Goal: Check status: Check status

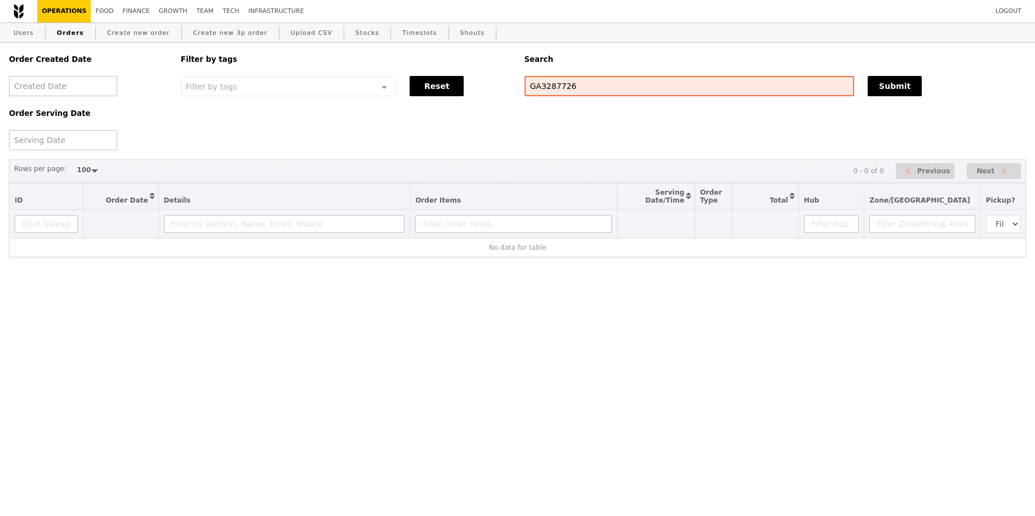
select select "100"
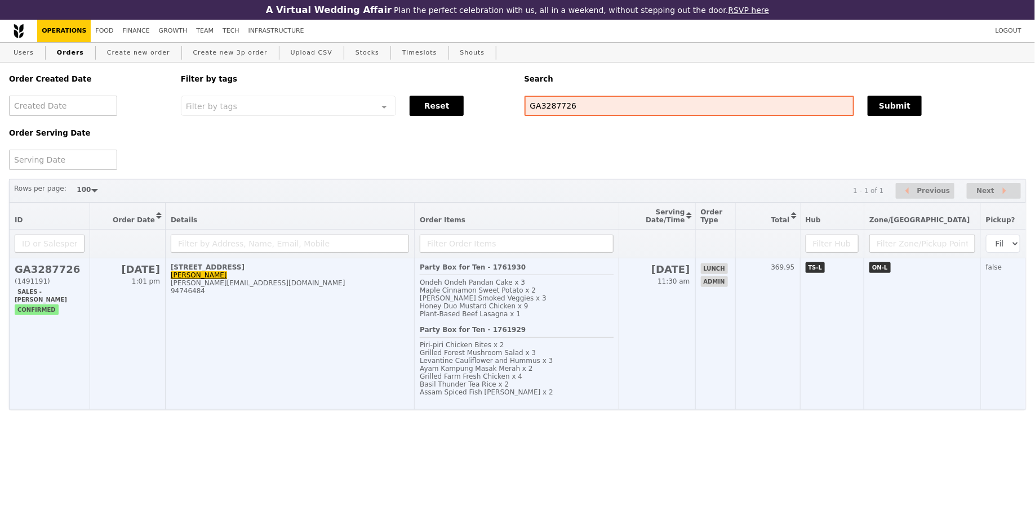
click at [596, 384] on div "Basil Thunder Tea Rice x 2" at bounding box center [516, 385] width 193 height 8
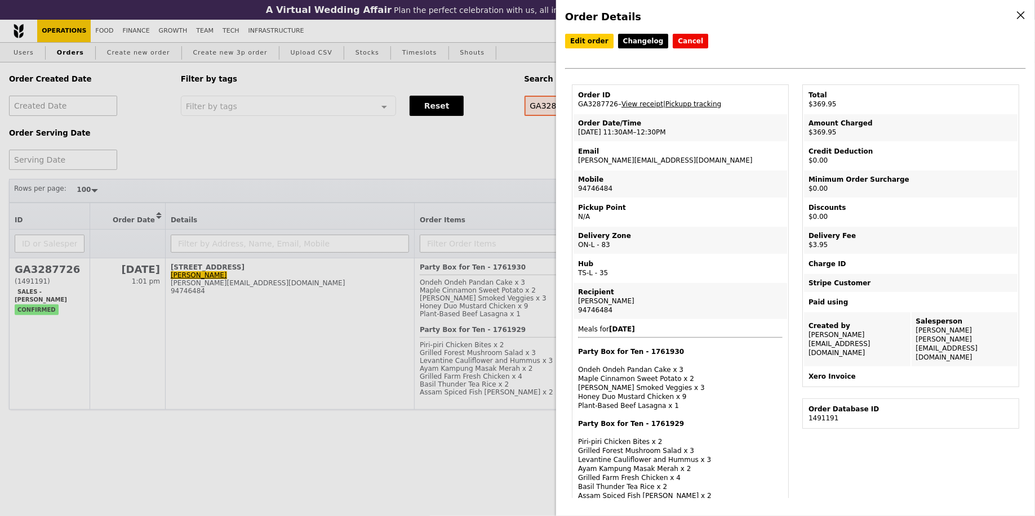
click at [690, 93] on div "Order ID" at bounding box center [680, 95] width 204 height 9
click at [691, 98] on td "Order ID GA3287726 – View receipt | Pickupp tracking" at bounding box center [679, 99] width 213 height 27
click at [691, 101] on link "Pickupp tracking" at bounding box center [693, 104] width 56 height 8
click at [604, 105] on td "Order ID GA3287726 – View receipt | Pickupp tracking" at bounding box center [679, 99] width 213 height 27
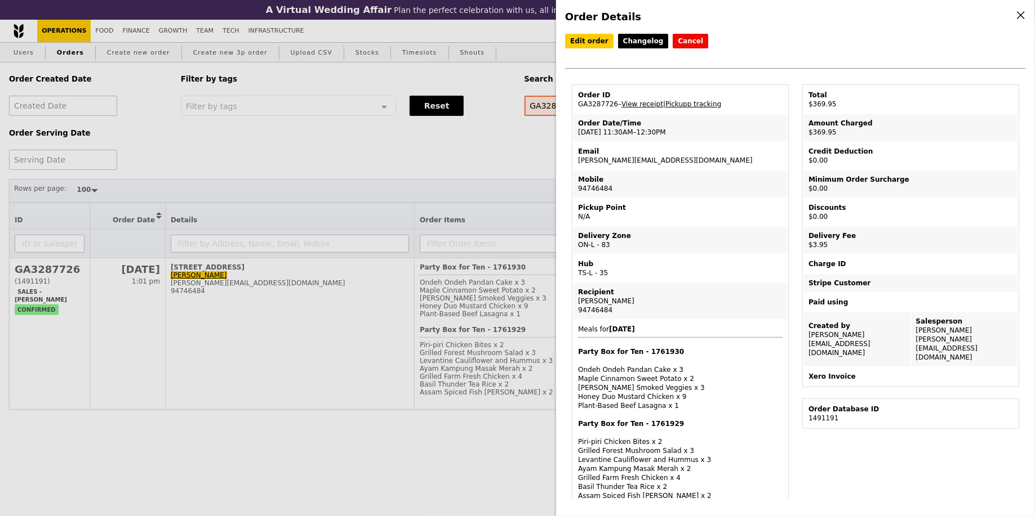
copy td "GA3287726"
click at [963, 405] on div "Order Database ID" at bounding box center [910, 409] width 204 height 9
